Goal: Task Accomplishment & Management: Use online tool/utility

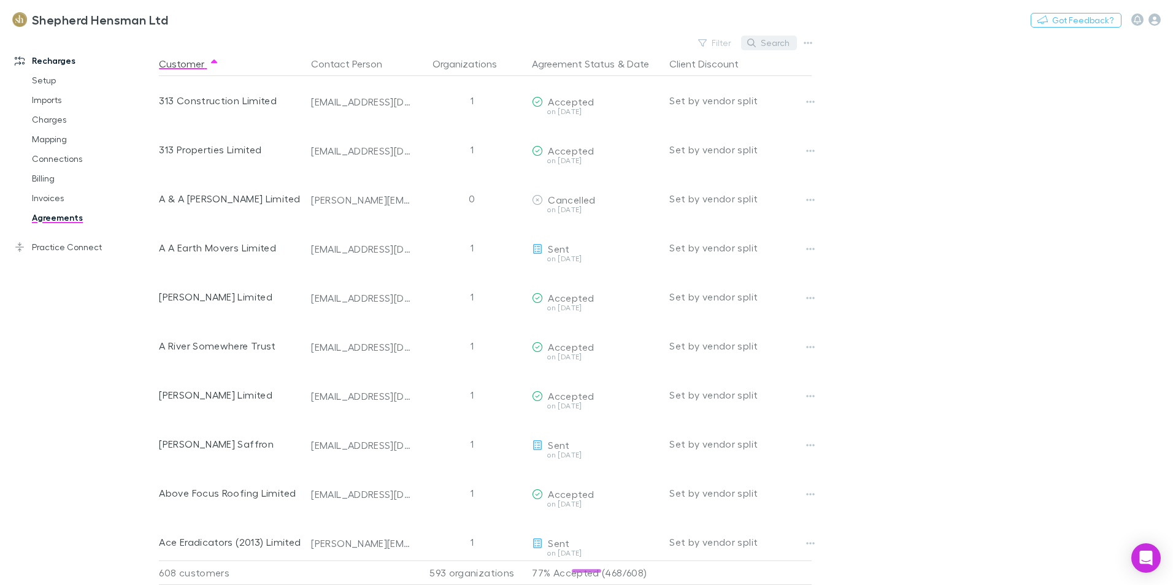
click at [759, 39] on button "Search" at bounding box center [769, 43] width 56 height 15
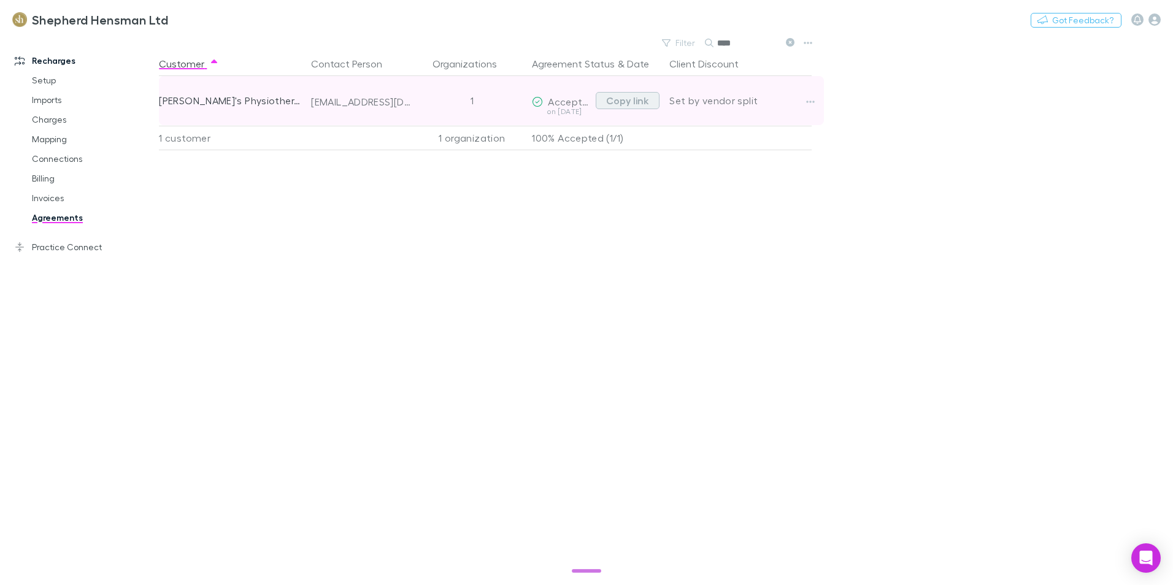
type input "****"
click at [640, 101] on button "Copy link" at bounding box center [628, 100] width 64 height 17
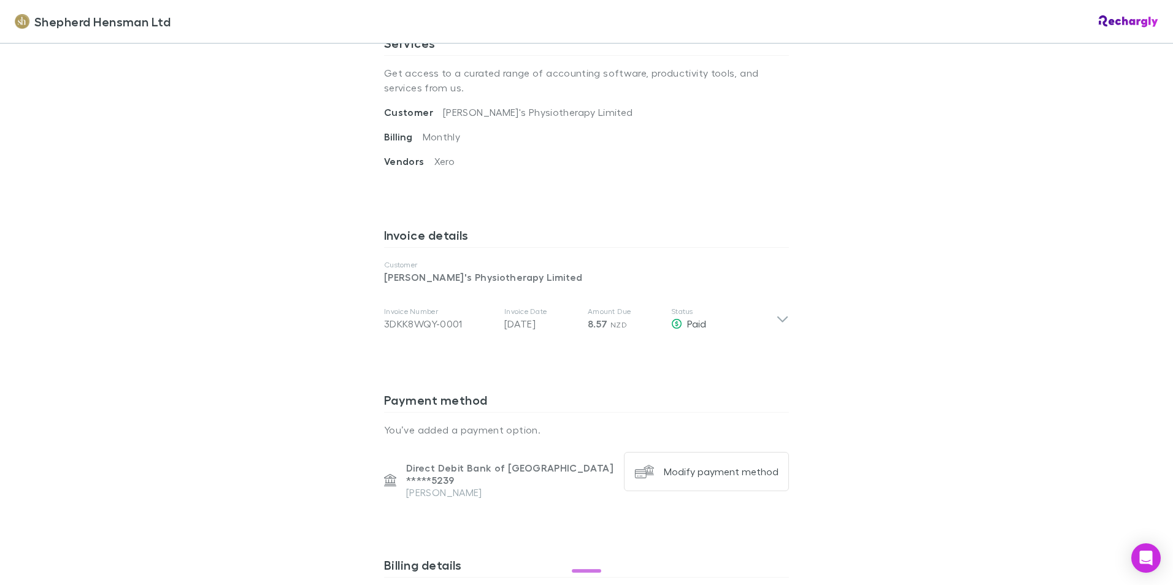
scroll to position [491, 0]
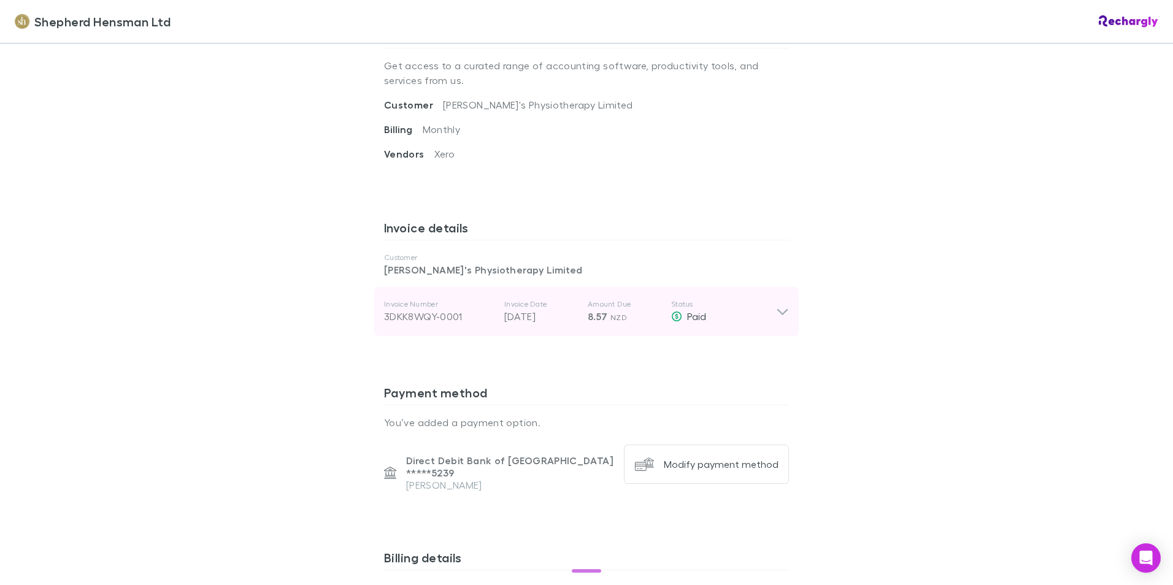
click at [777, 310] on icon at bounding box center [782, 311] width 13 height 15
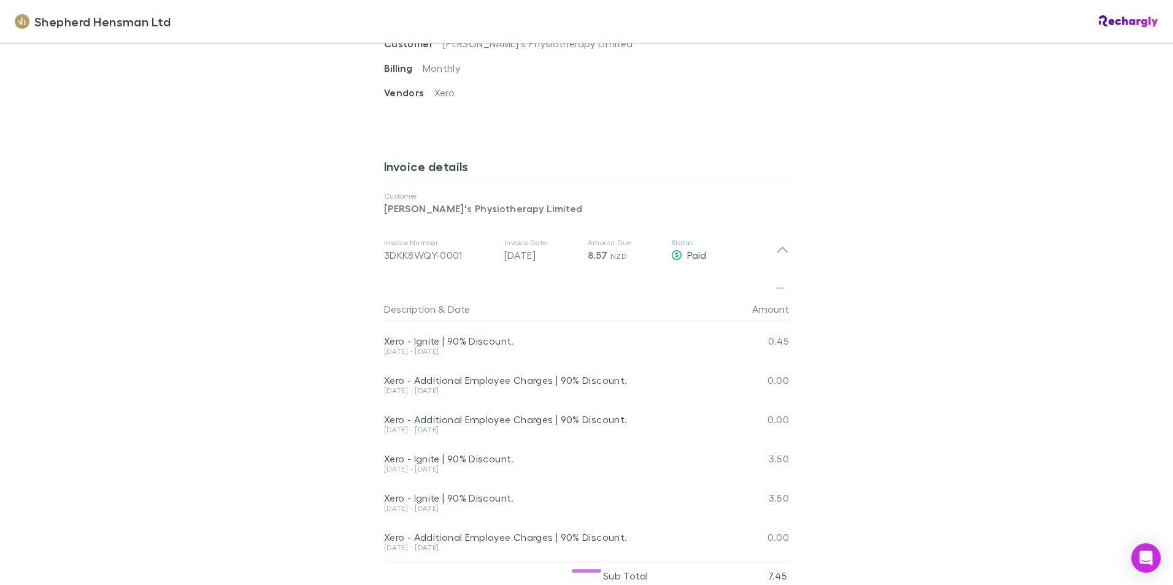
scroll to position [613, 0]
